Goal: Navigation & Orientation: Find specific page/section

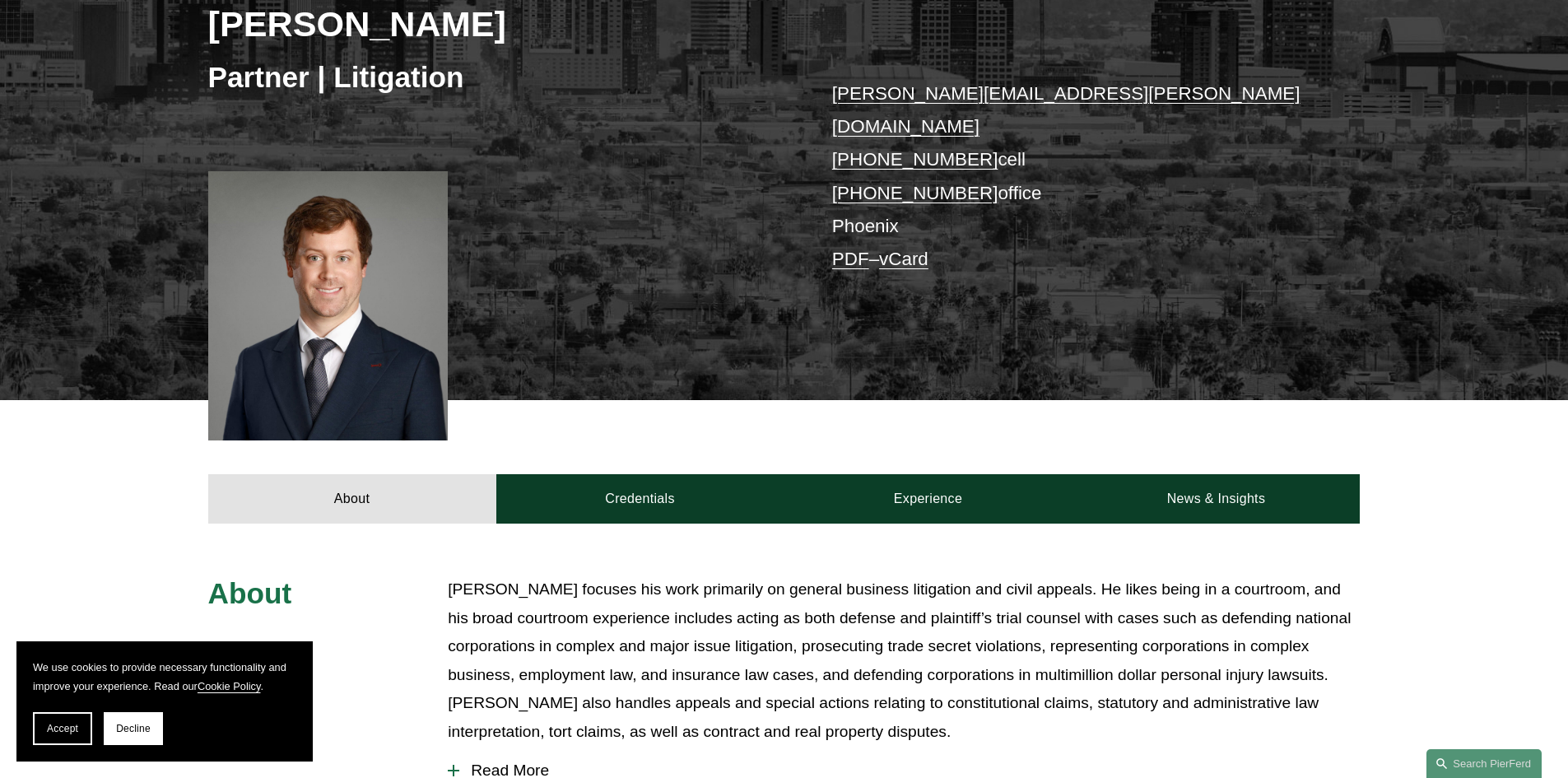
scroll to position [329, 0]
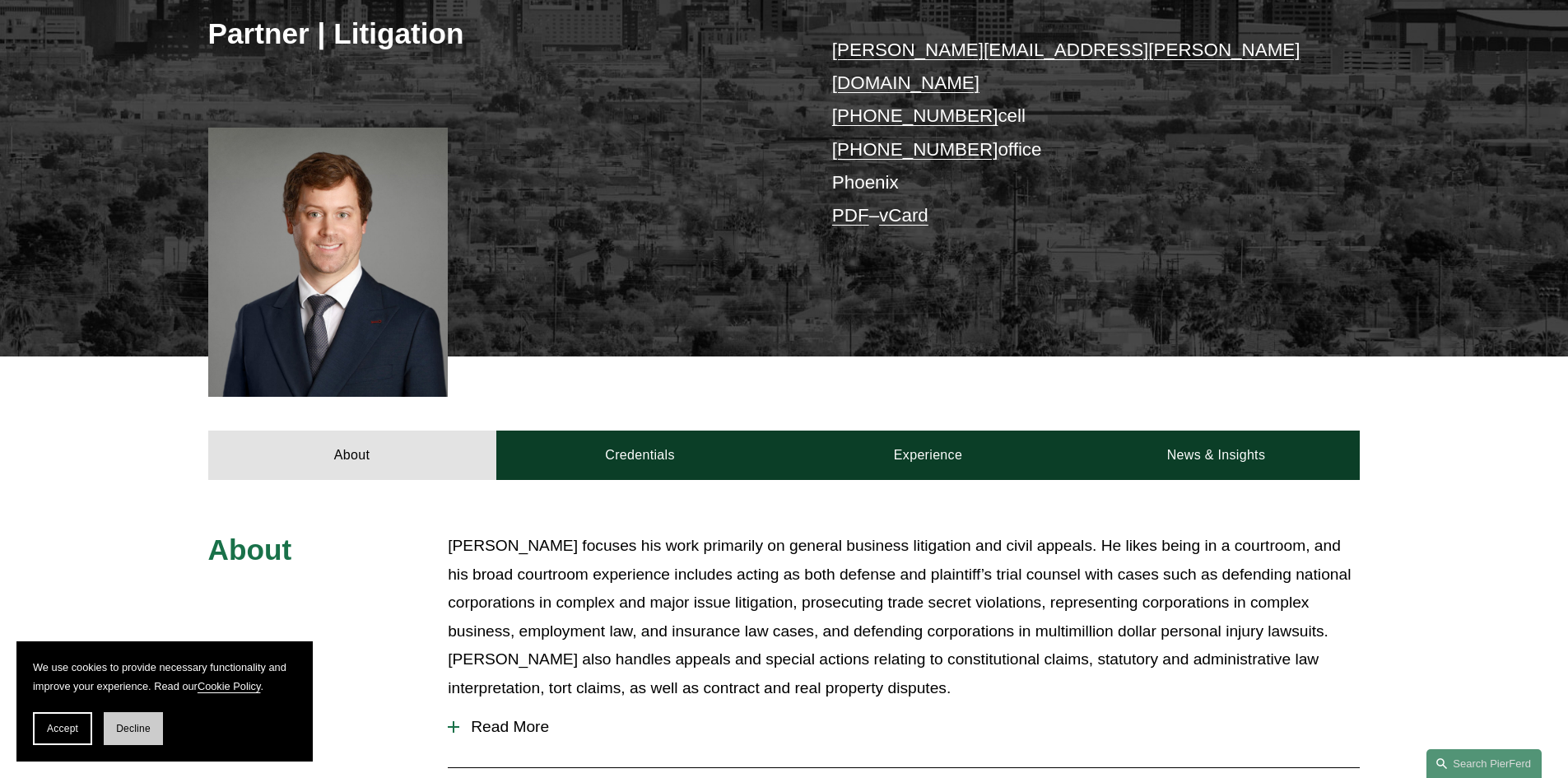
click at [122, 732] on span "Decline" at bounding box center [133, 729] width 34 height 11
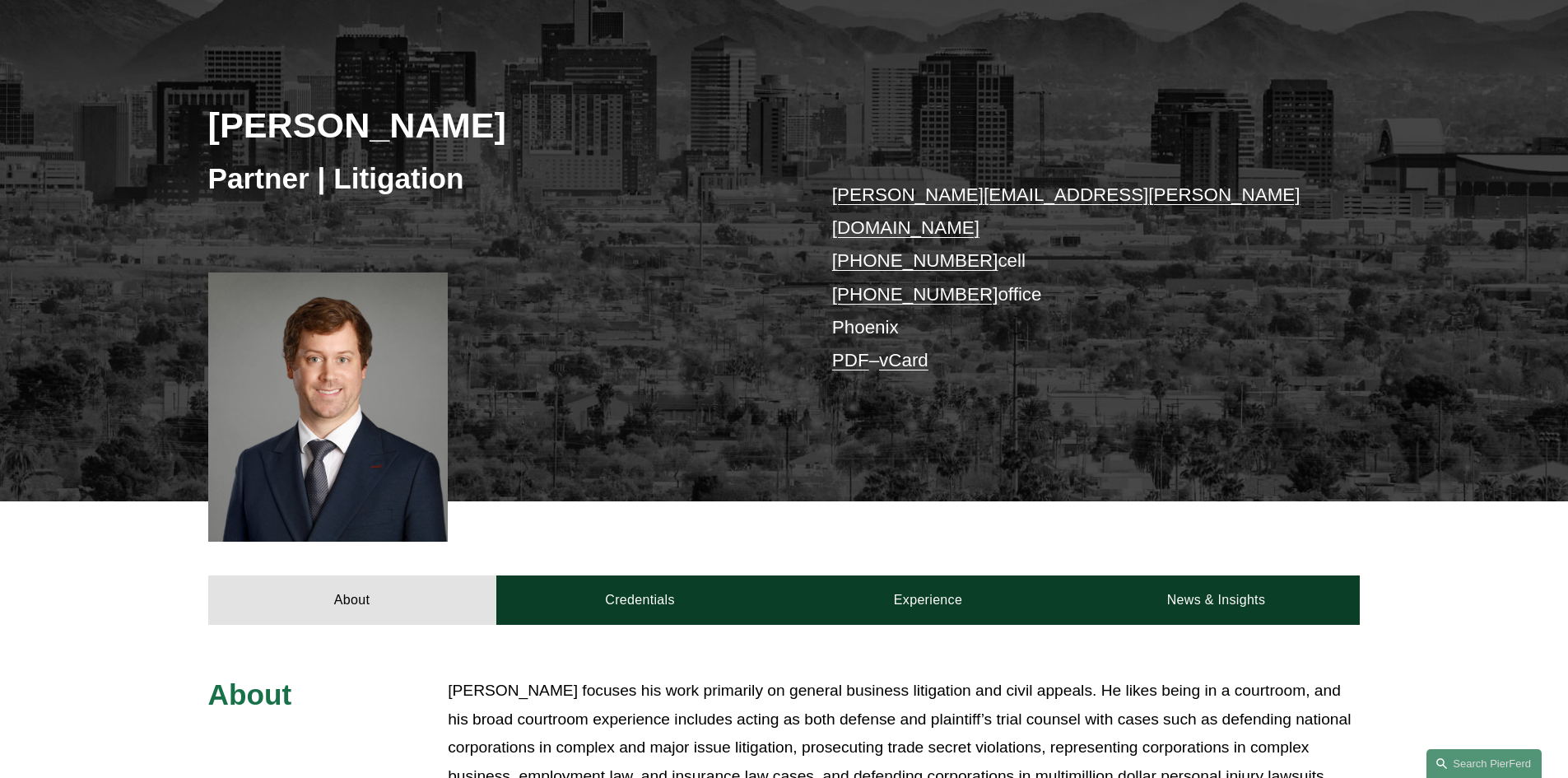
scroll to position [247, 0]
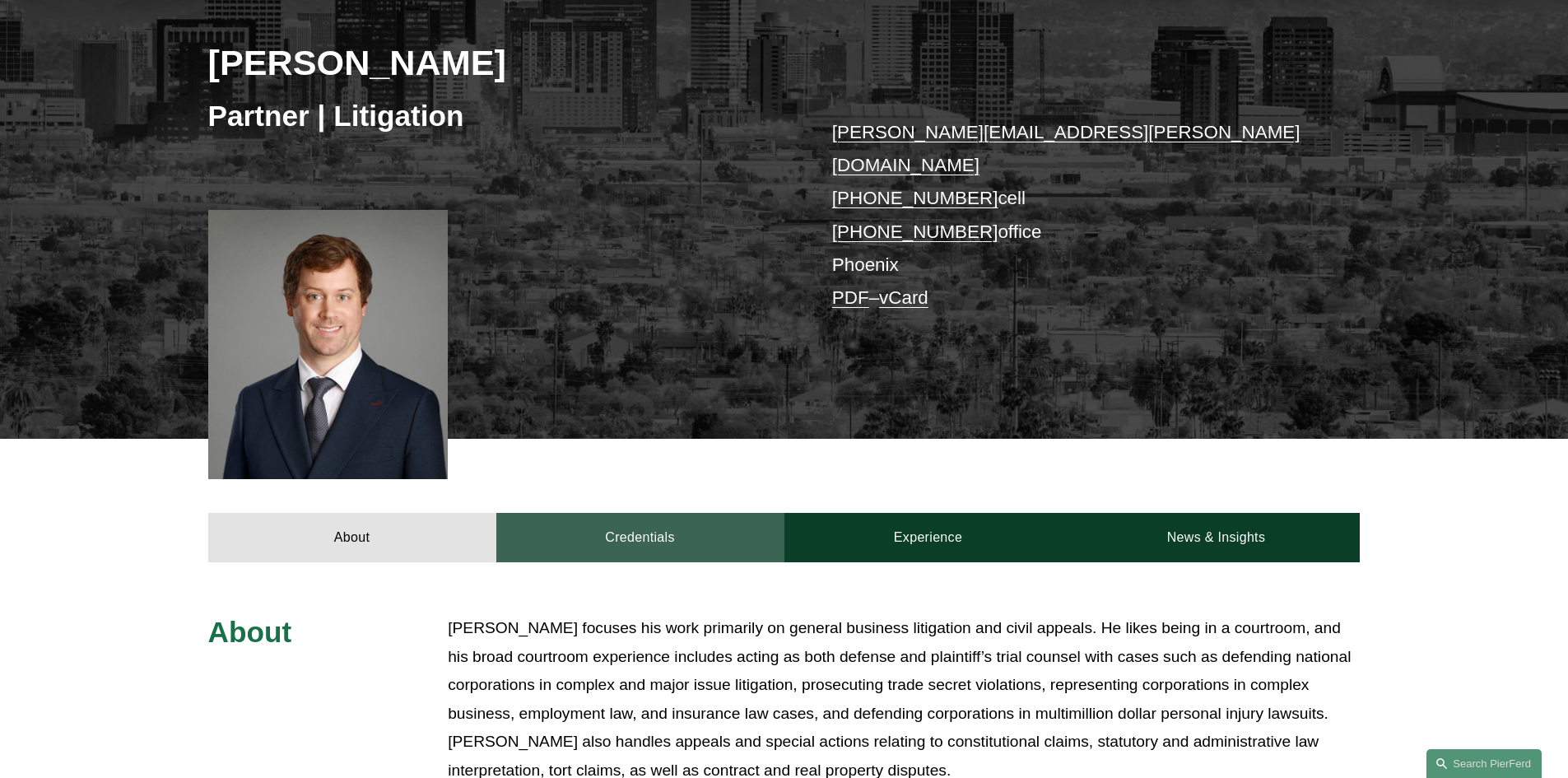
click at [655, 513] on link "Credentials" at bounding box center [640, 538] width 288 height 49
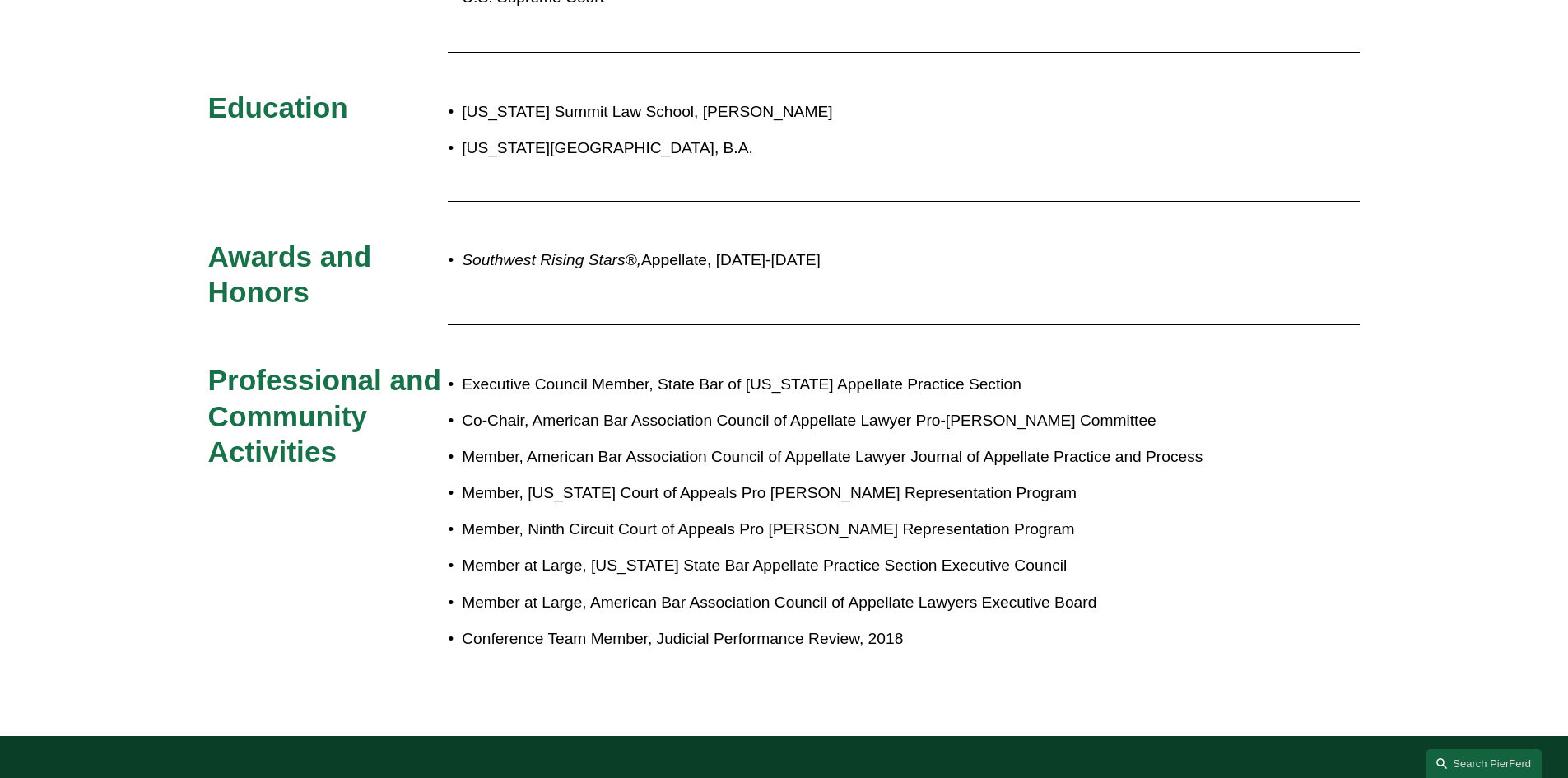
scroll to position [576, 0]
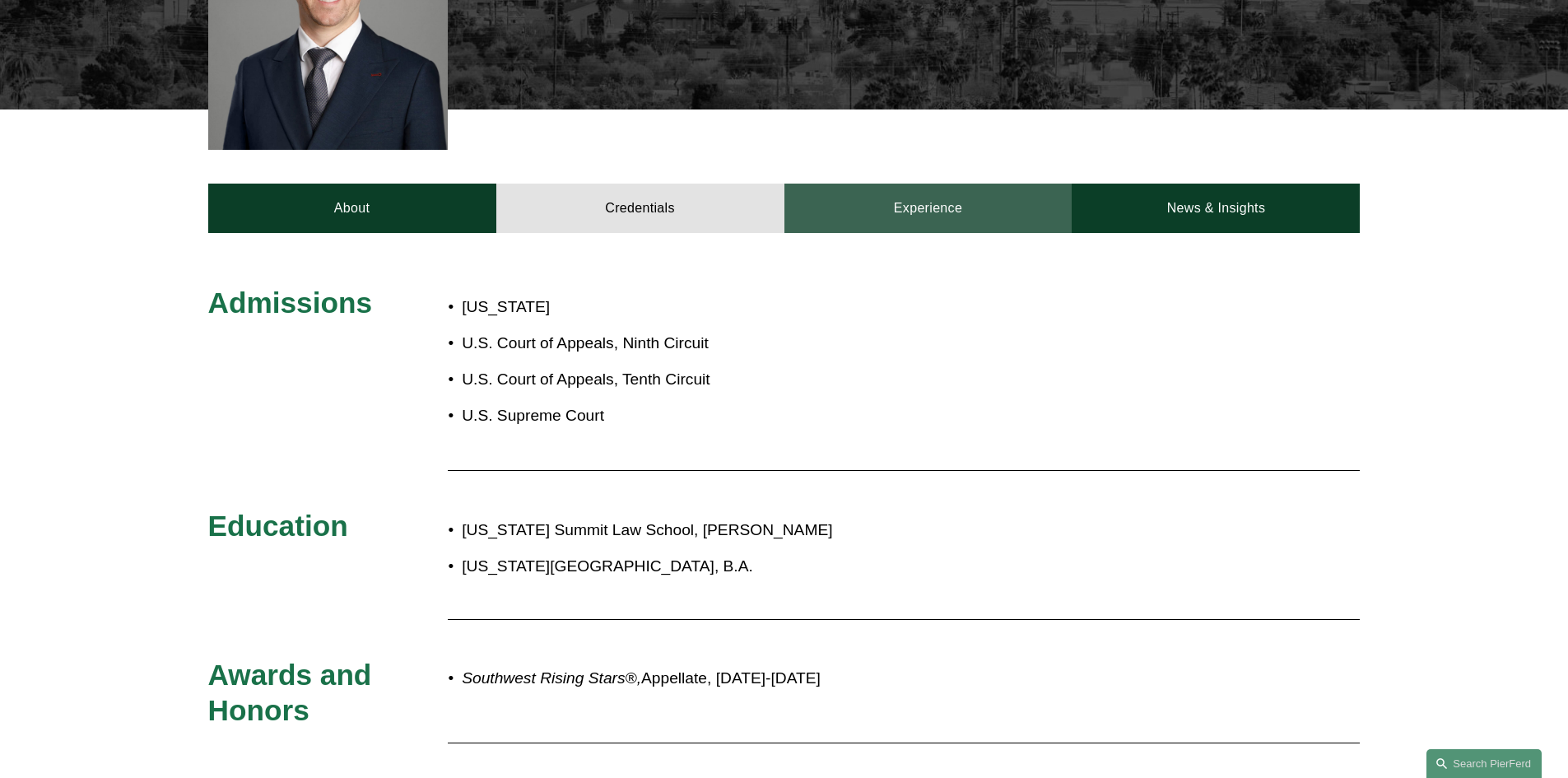
click at [916, 190] on link "Experience" at bounding box center [929, 209] width 288 height 49
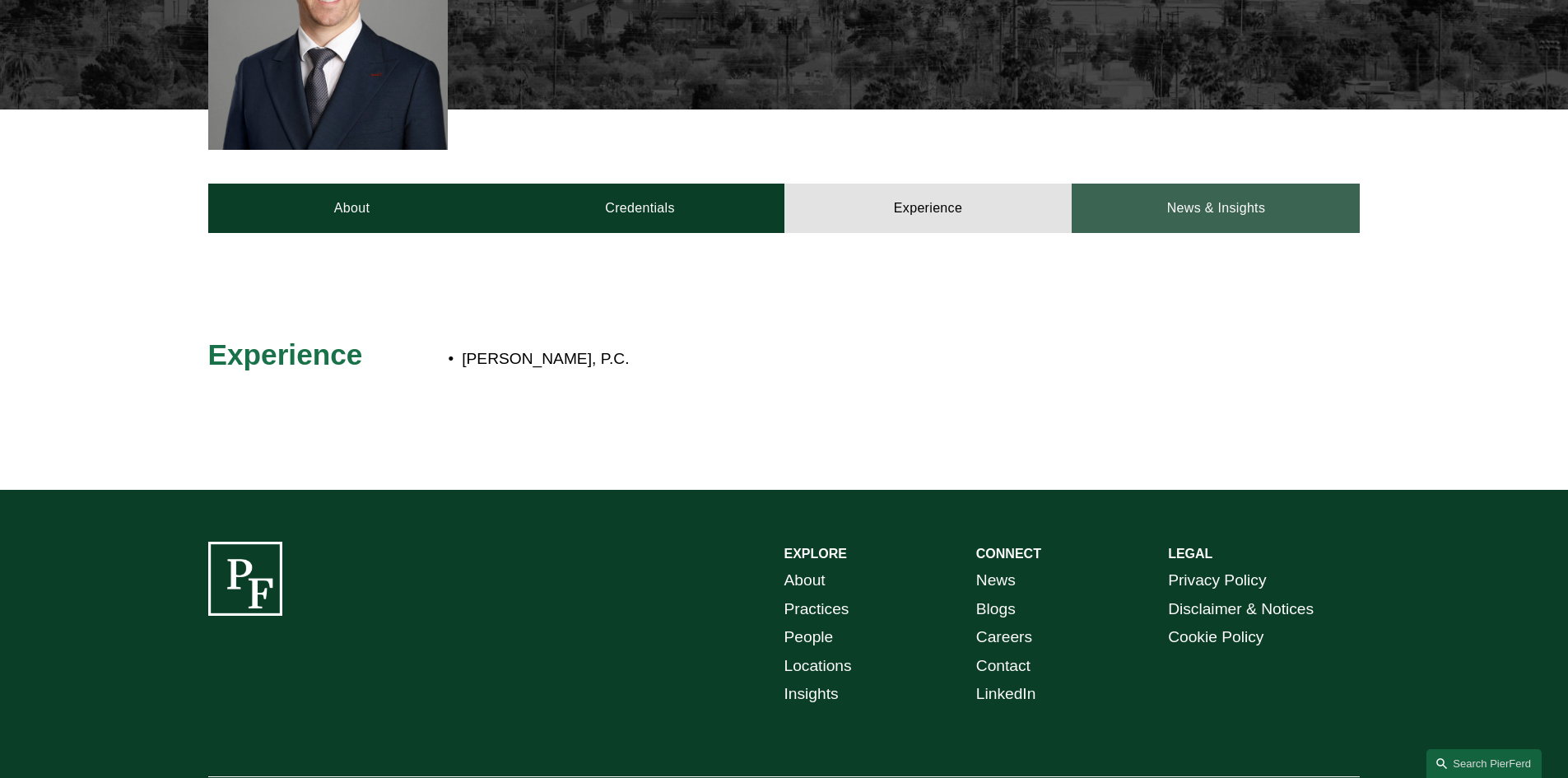
click at [1121, 184] on link "News & Insights" at bounding box center [1216, 209] width 288 height 49
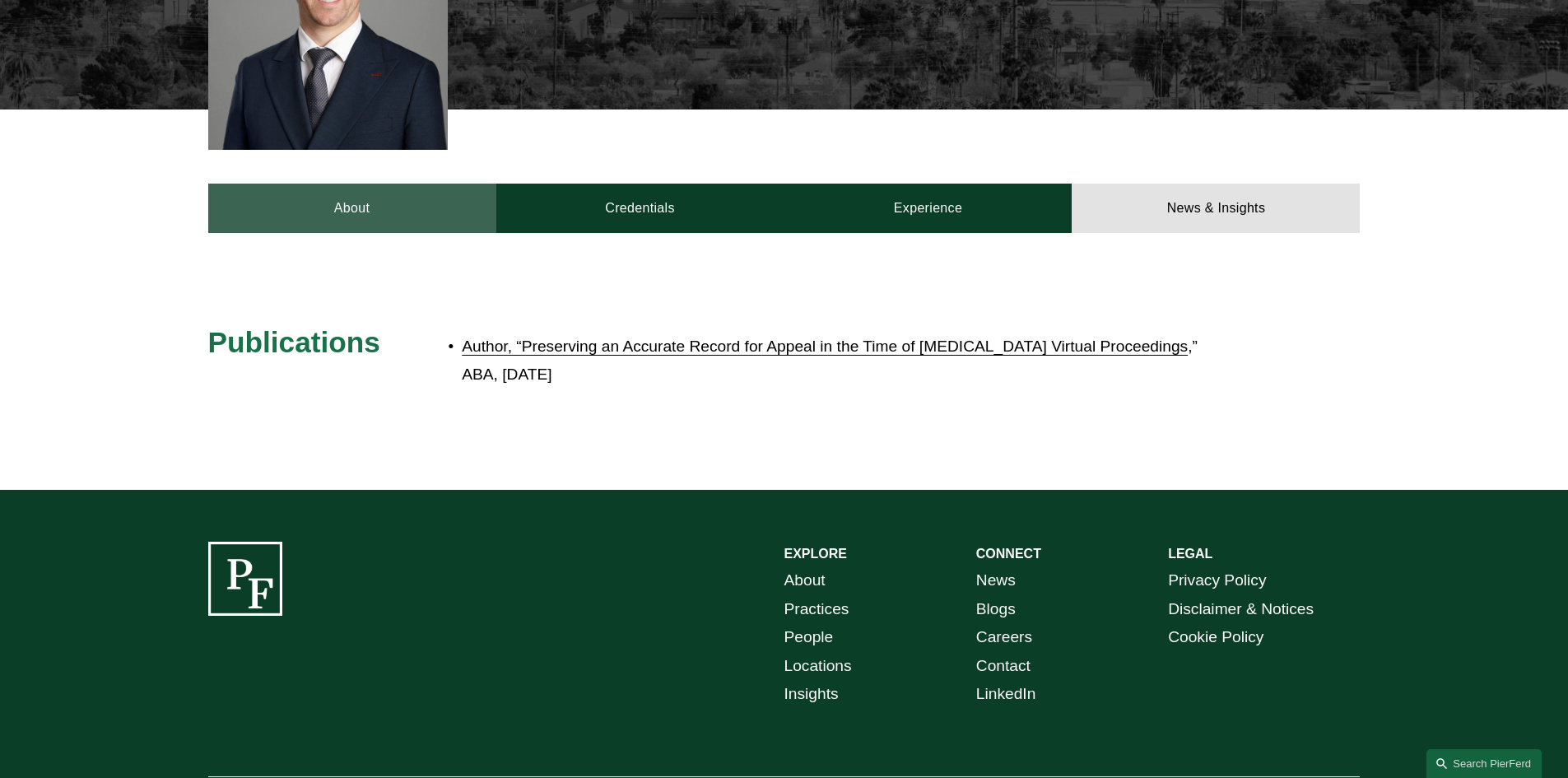
click at [331, 189] on link "About" at bounding box center [353, 209] width 288 height 49
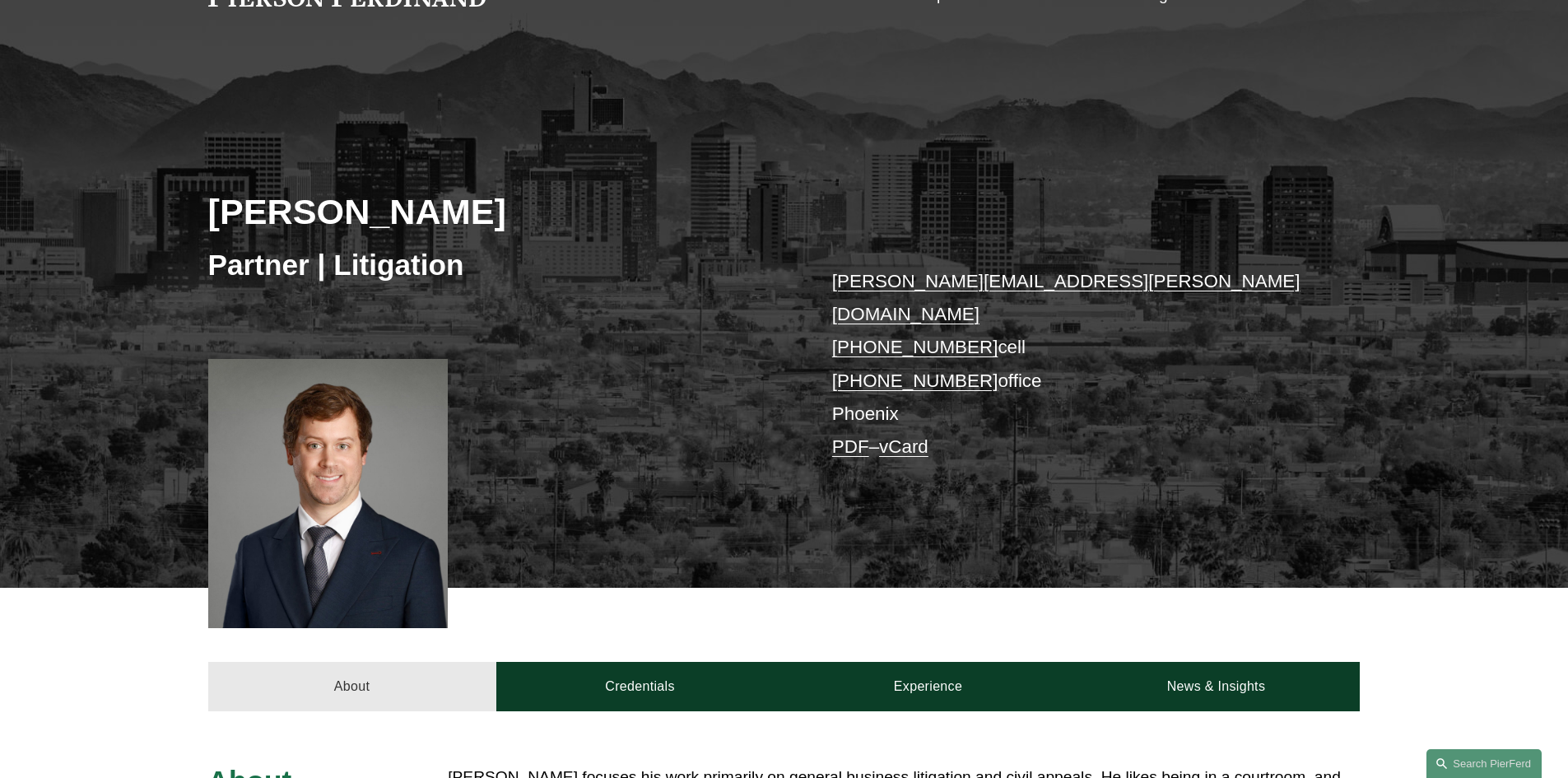
scroll to position [247, 0]
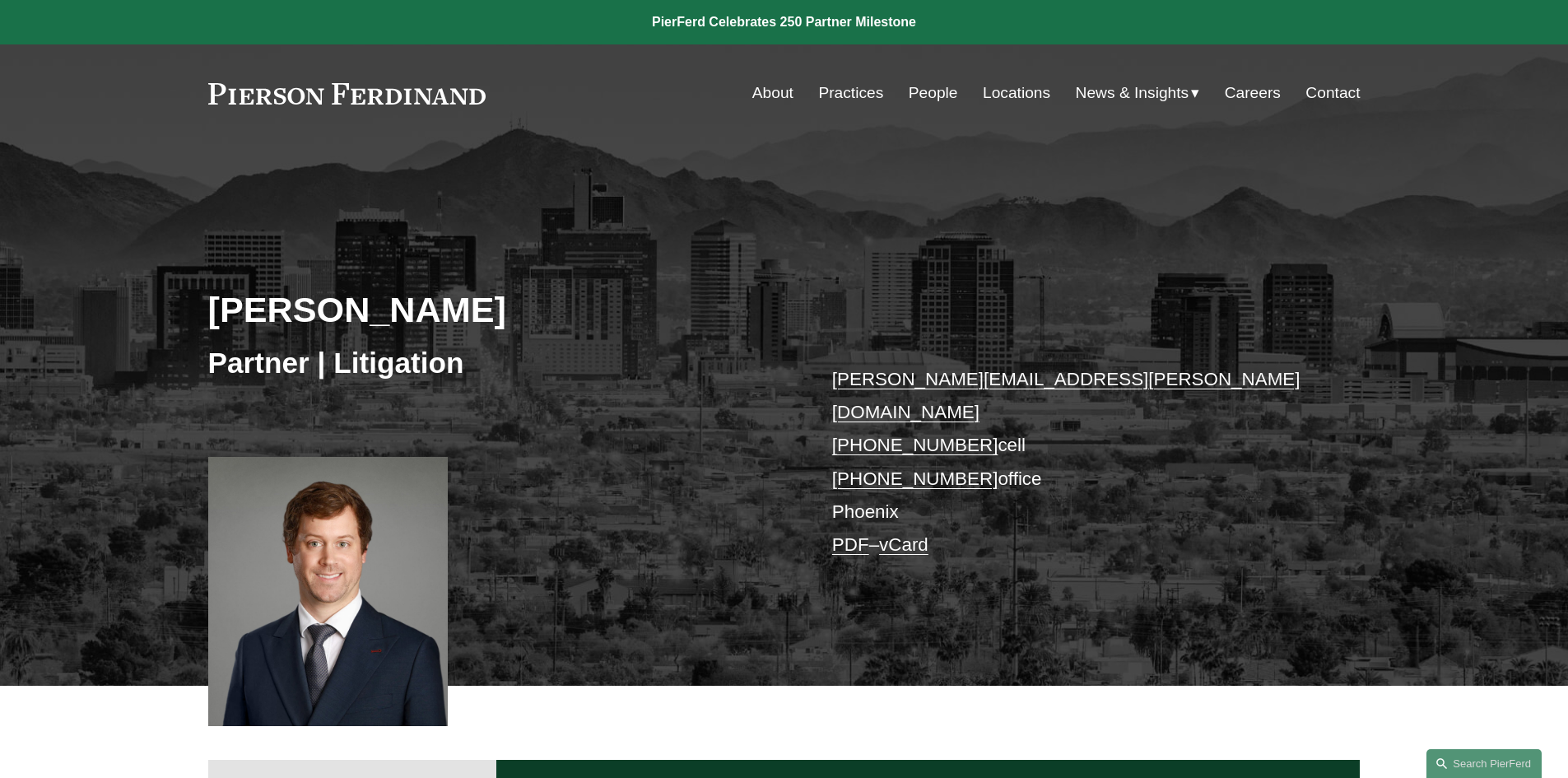
click at [912, 98] on link "People" at bounding box center [933, 93] width 49 height 31
